Goal: Use online tool/utility: Utilize a website feature to perform a specific function

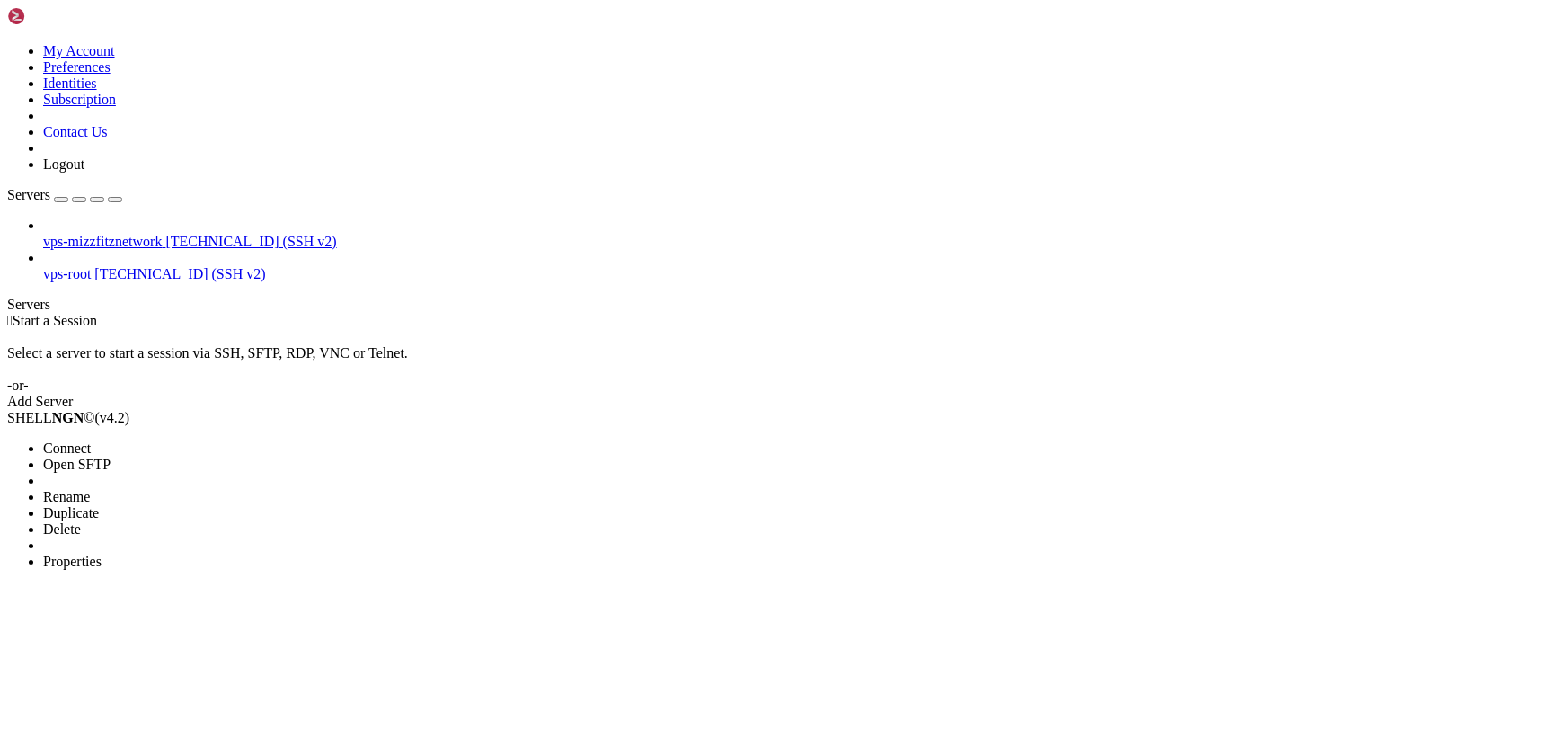
click at [205, 440] on li "Connect" at bounding box center [125, 448] width 164 height 16
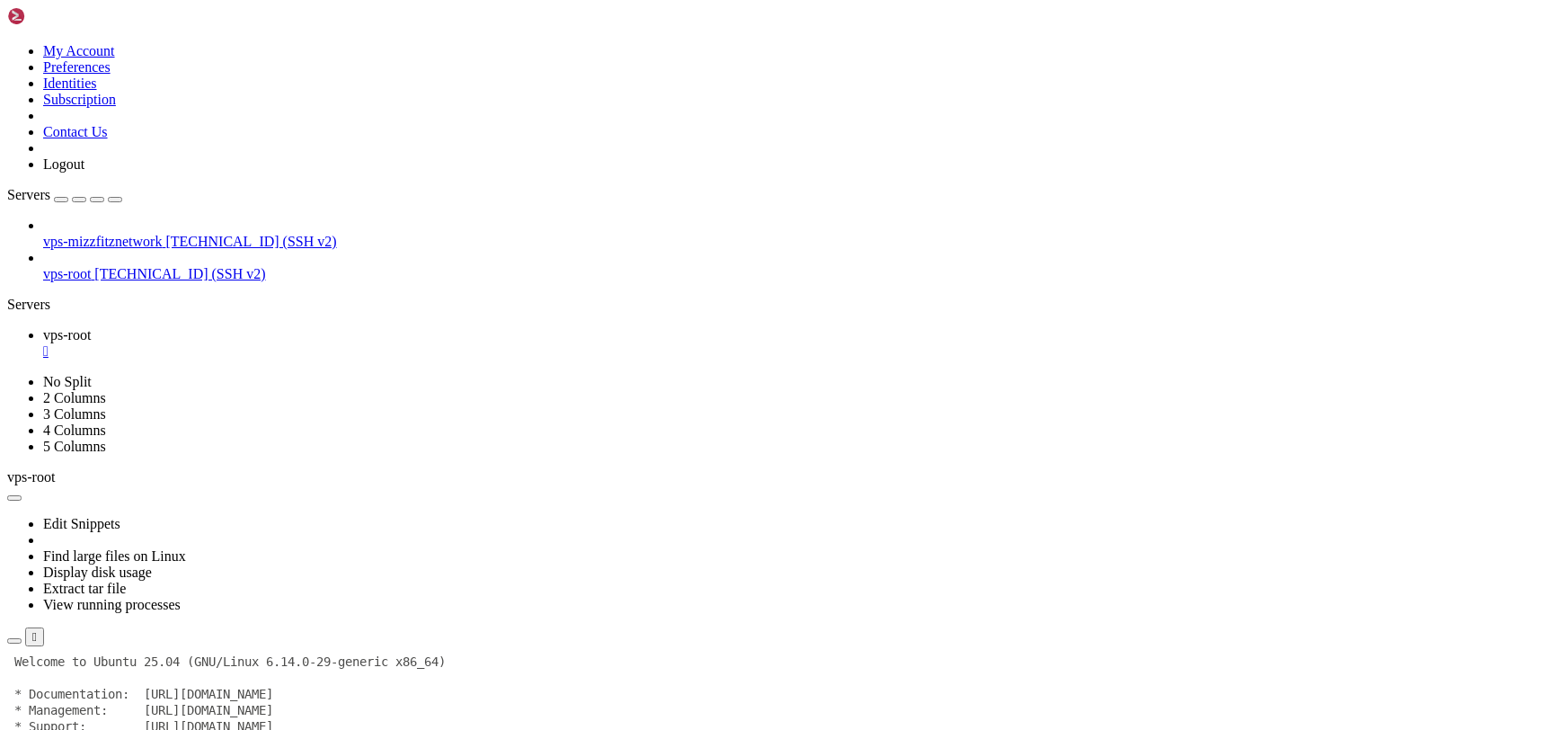
drag, startPoint x: 895, startPoint y: 1036, endPoint x: 619, endPoint y: 1091, distance: 281.4
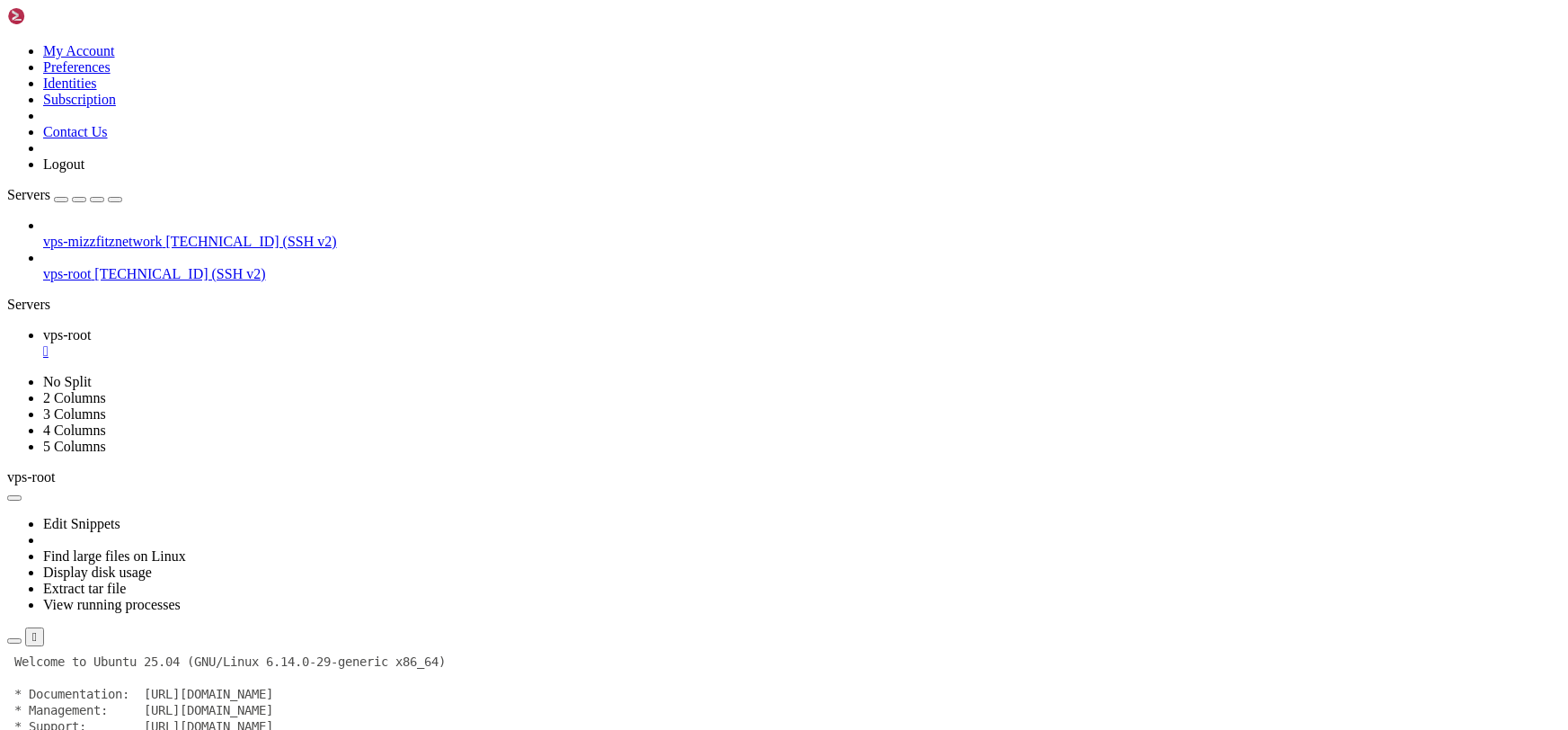
drag, startPoint x: 737, startPoint y: 1206, endPoint x: 622, endPoint y: 1115, distance: 146.6
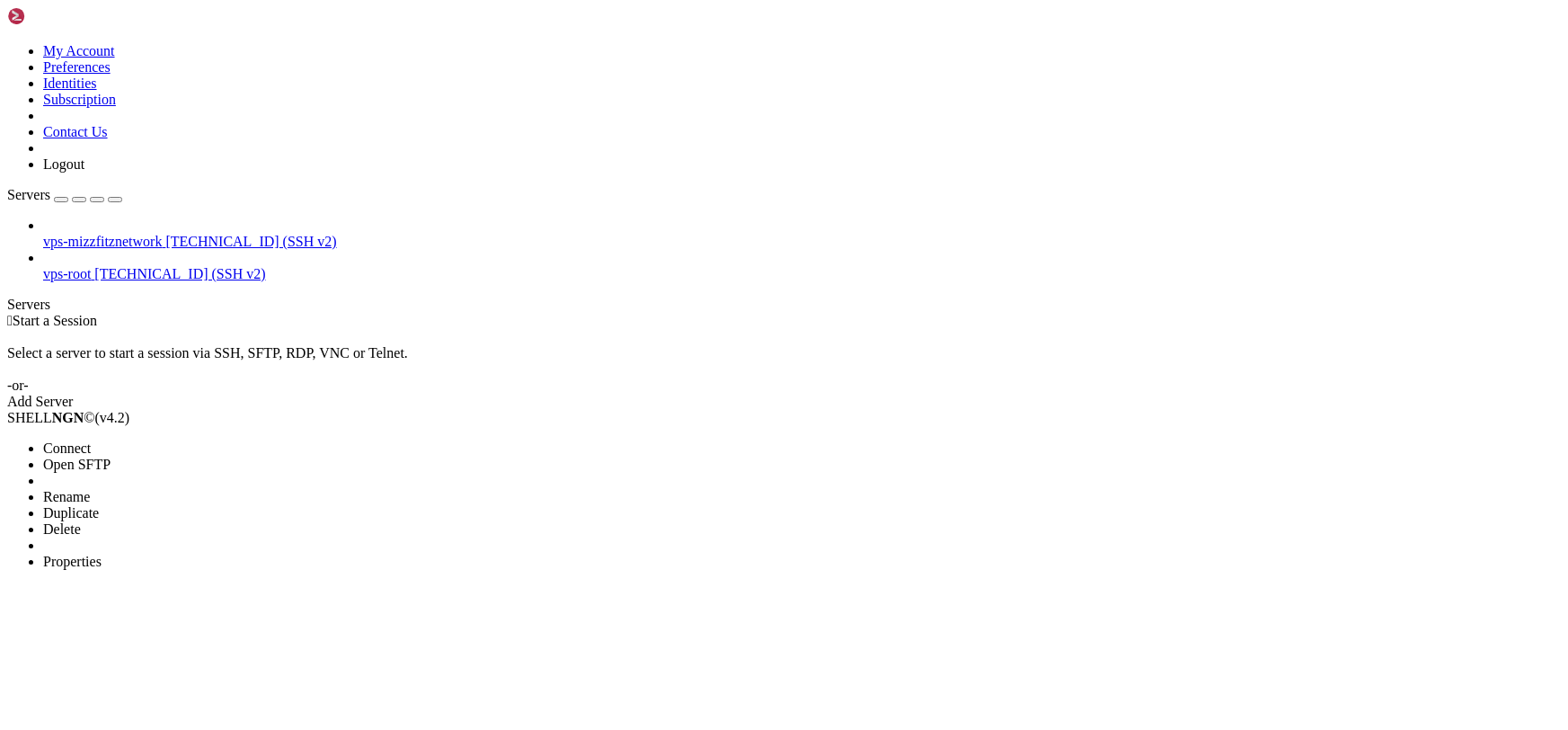
drag, startPoint x: 155, startPoint y: 114, endPoint x: 414, endPoint y: 93, distance: 259.8
click at [91, 440] on span "Connect" at bounding box center [67, 448] width 47 height 16
drag, startPoint x: 131, startPoint y: 165, endPoint x: 1519, endPoint y: 299, distance: 1394.5
click at [91, 440] on span "Connect" at bounding box center [67, 448] width 47 height 16
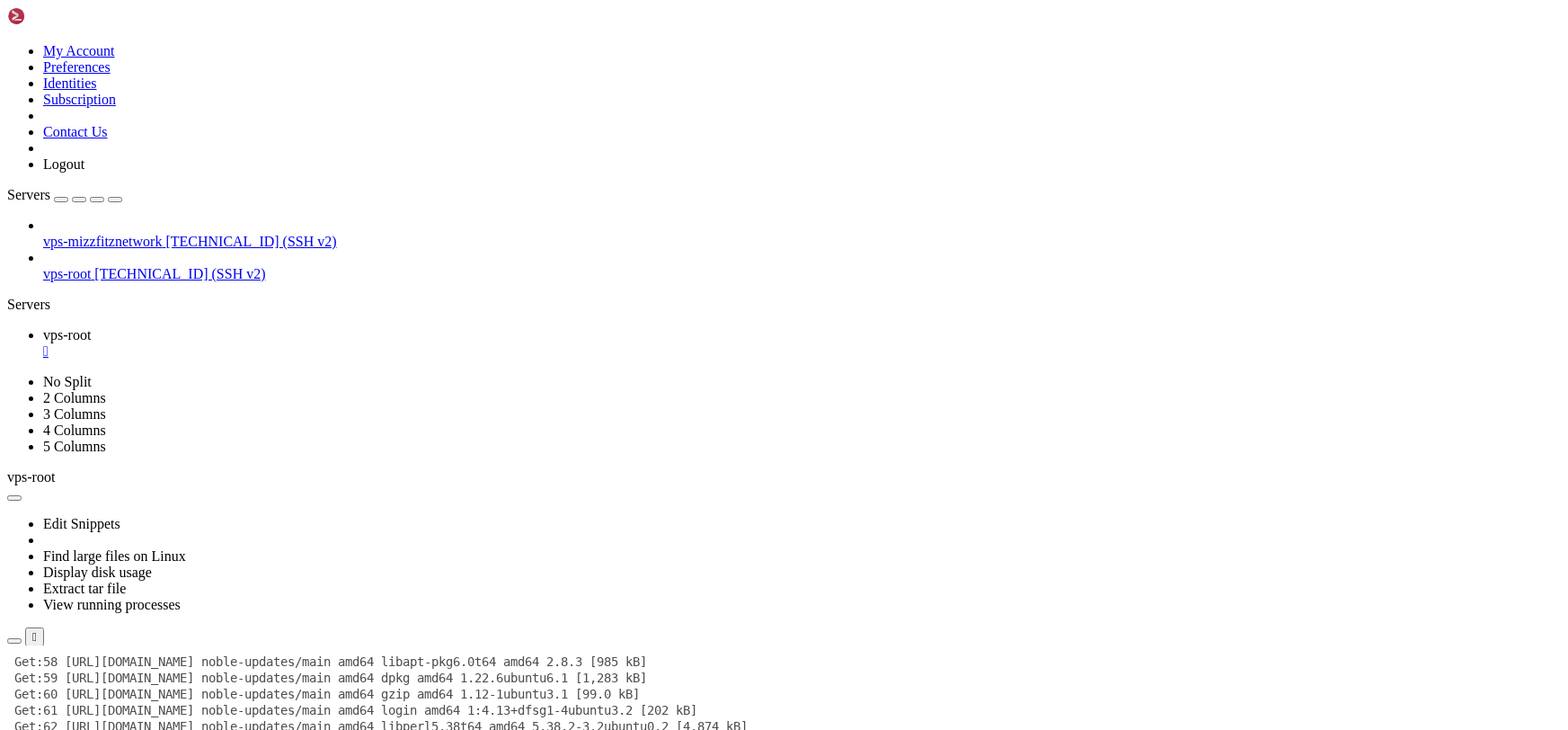
scroll to position [2879, 0]
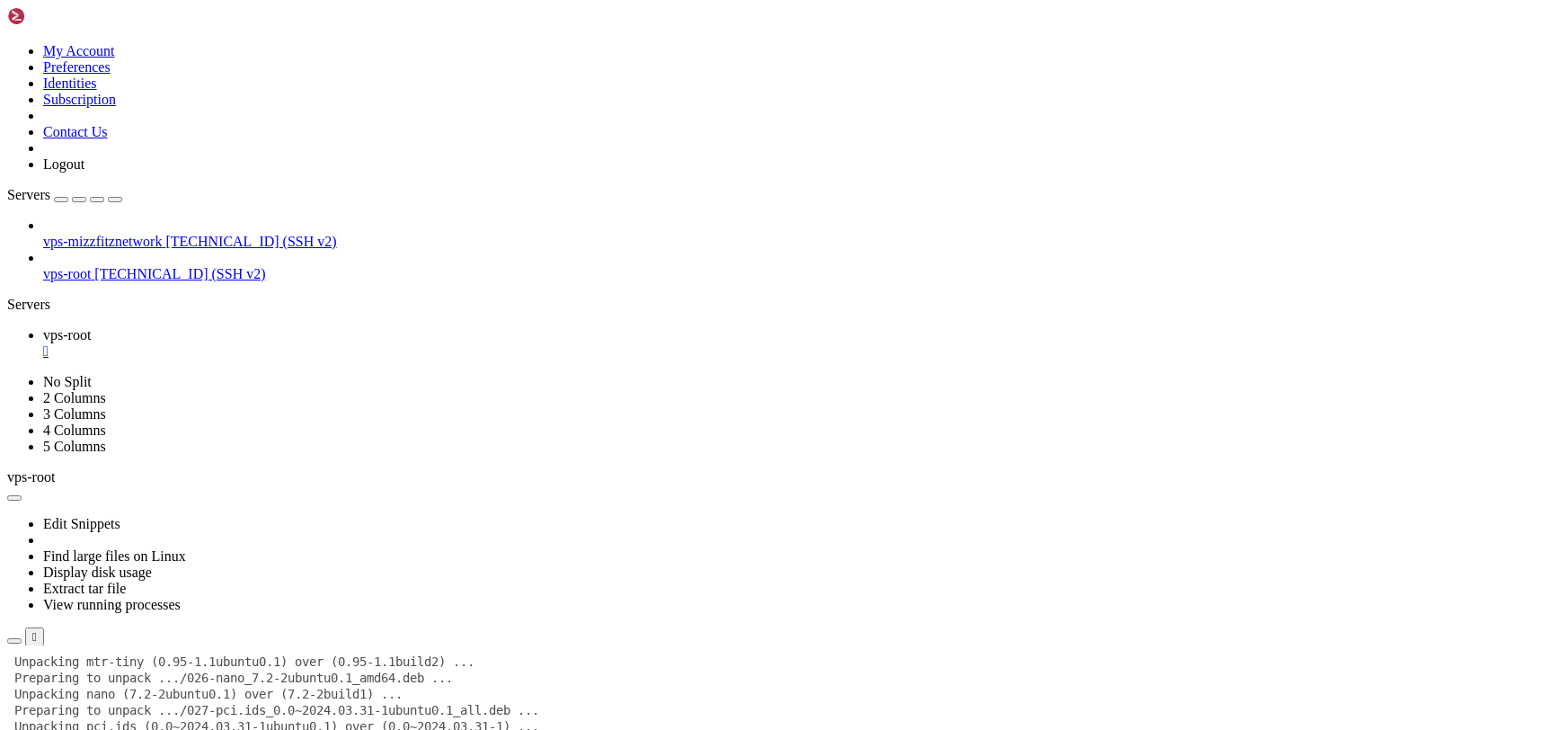
scroll to position [16423, 0]
